Goal: Navigation & Orientation: Find specific page/section

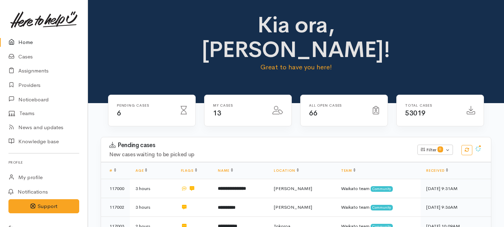
click at [32, 44] on link "Home" at bounding box center [44, 42] width 88 height 14
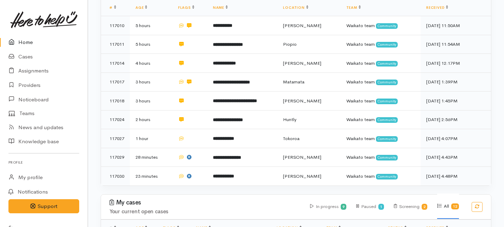
scroll to position [149, 0]
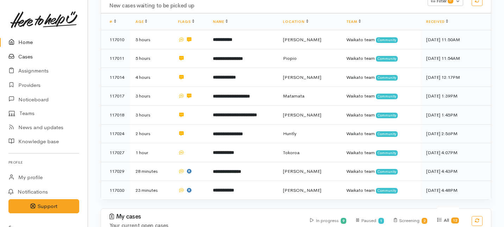
click at [26, 58] on link "Cases" at bounding box center [44, 57] width 88 height 14
